Goal: Use online tool/utility: Utilize a website feature to perform a specific function

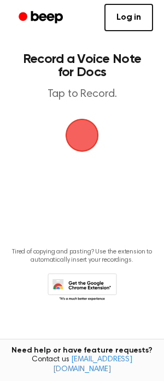
click at [89, 126] on span "button" at bounding box center [82, 135] width 59 height 59
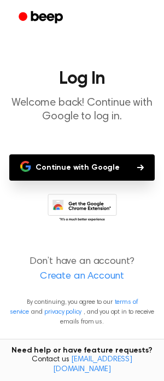
click at [105, 170] on button "Continue with Google" at bounding box center [82, 167] width 146 height 26
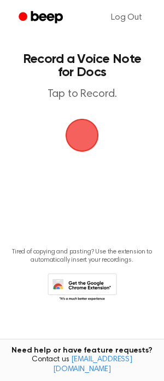
click at [91, 136] on span "button" at bounding box center [81, 135] width 51 height 51
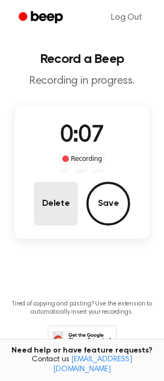
click at [57, 212] on button "Delete" at bounding box center [56, 204] width 44 height 44
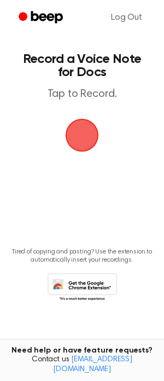
click at [83, 134] on span "button" at bounding box center [81, 135] width 61 height 61
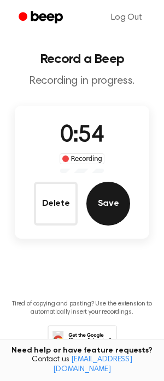
click at [108, 190] on button "Save" at bounding box center [109, 204] width 44 height 44
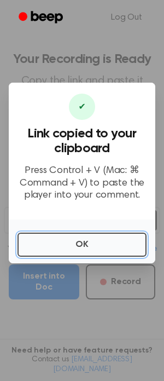
click at [102, 240] on button "OK" at bounding box center [82, 245] width 129 height 24
